Goal: Task Accomplishment & Management: Complete application form

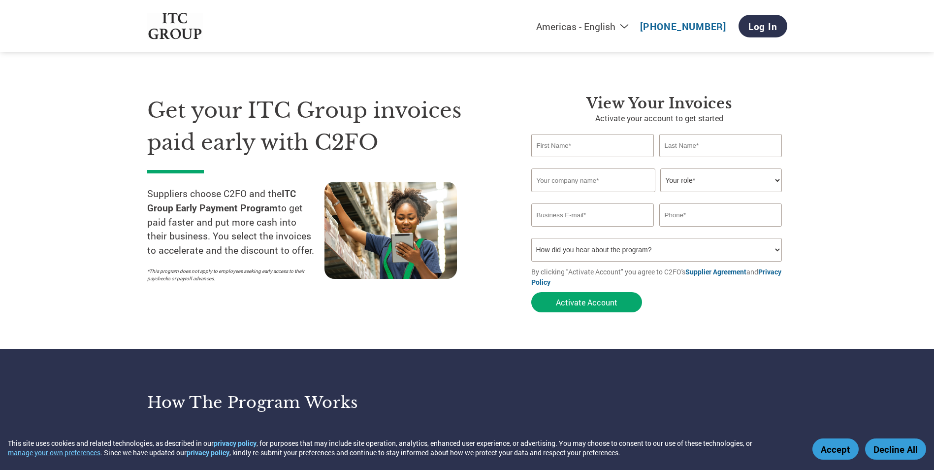
click at [852, 163] on section "Get your ITC Group invoices paid early with C2FO Suppliers choose C2FO and the …" at bounding box center [467, 193] width 934 height 309
click at [584, 149] on input "text" at bounding box center [592, 145] width 123 height 23
type input "[PERSON_NAME]"
type input "N"
type input "[PERSON_NAME]"
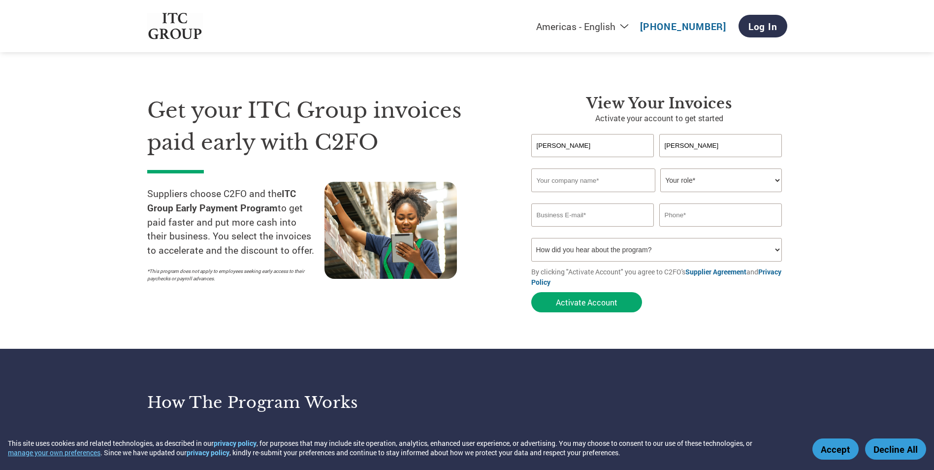
drag, startPoint x: 579, startPoint y: 124, endPoint x: 579, endPoint y: 130, distance: 6.4
click at [578, 125] on div "View Your Invoices Activate your account to get started [PERSON_NAME] Invalid f…" at bounding box center [659, 206] width 256 height 223
drag, startPoint x: 576, startPoint y: 143, endPoint x: 519, endPoint y: 148, distance: 56.8
click at [519, 148] on div "View Your Invoices Activate your account to get started [PERSON_NAME] Invalid f…" at bounding box center [652, 206] width 271 height 223
type input "[PERSON_NAME]"
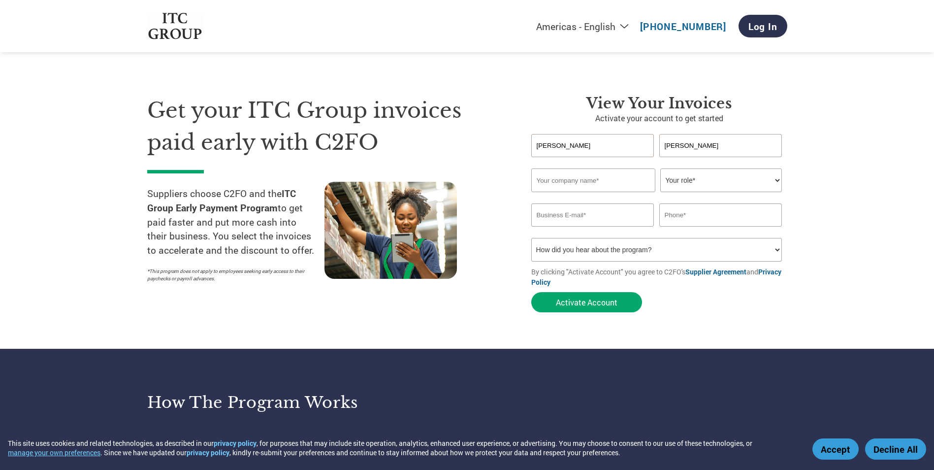
click at [554, 174] on input "text" at bounding box center [593, 180] width 124 height 24
type input "Arush Switchgears LLP"
click at [690, 179] on select "Your role* CFO Controller Credit Manager Finance Director Treasurer CEO Preside…" at bounding box center [721, 180] width 122 height 24
select select "CEO"
click at [660, 168] on select "Your role* CFO Controller Credit Manager Finance Director Treasurer CEO Preside…" at bounding box center [721, 180] width 122 height 24
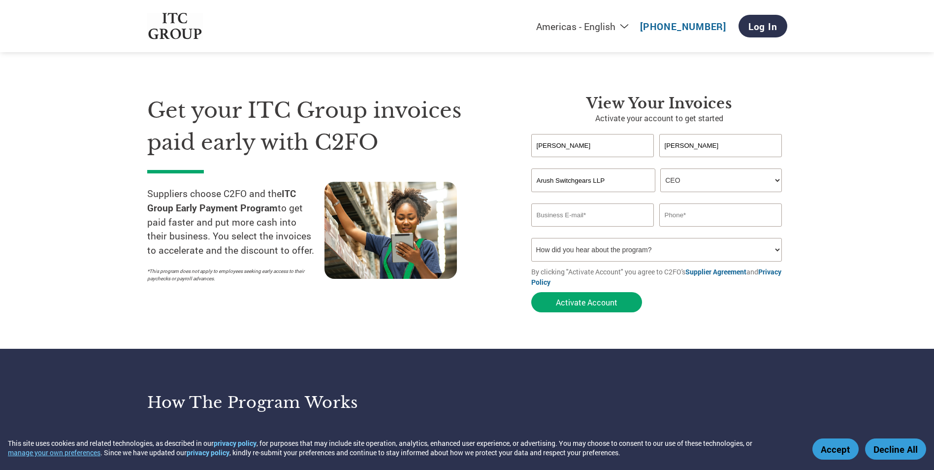
click at [615, 214] on input "email" at bounding box center [592, 214] width 123 height 23
type input "[EMAIL_ADDRESS][DOMAIN_NAME]"
click at [701, 219] on input "text" at bounding box center [720, 214] width 123 height 23
type input "9811514724"
click at [626, 239] on select "How did you hear about the program? Received a letter Email Social Media Online…" at bounding box center [656, 250] width 251 height 24
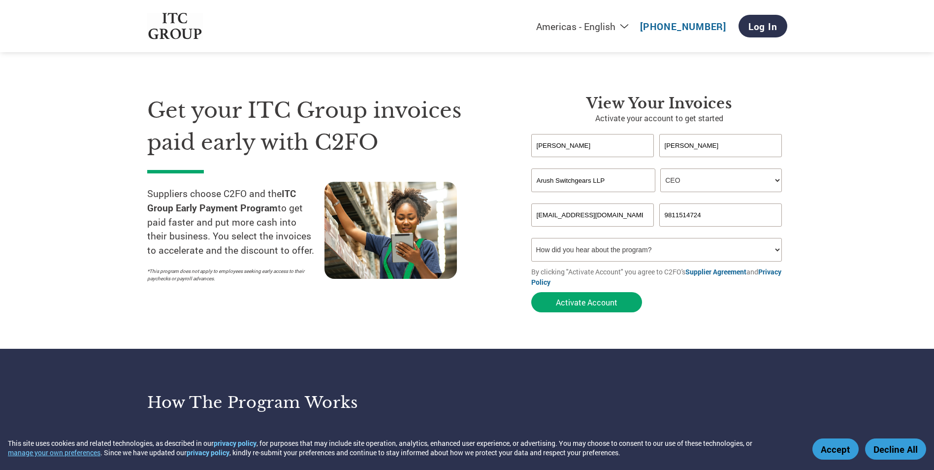
select select "Email"
click at [531, 238] on select "How did you hear about the program? Received a letter Email Social Media Online…" at bounding box center [656, 250] width 251 height 24
click at [585, 297] on button "Activate Account" at bounding box center [586, 302] width 111 height 20
